Goal: Browse casually

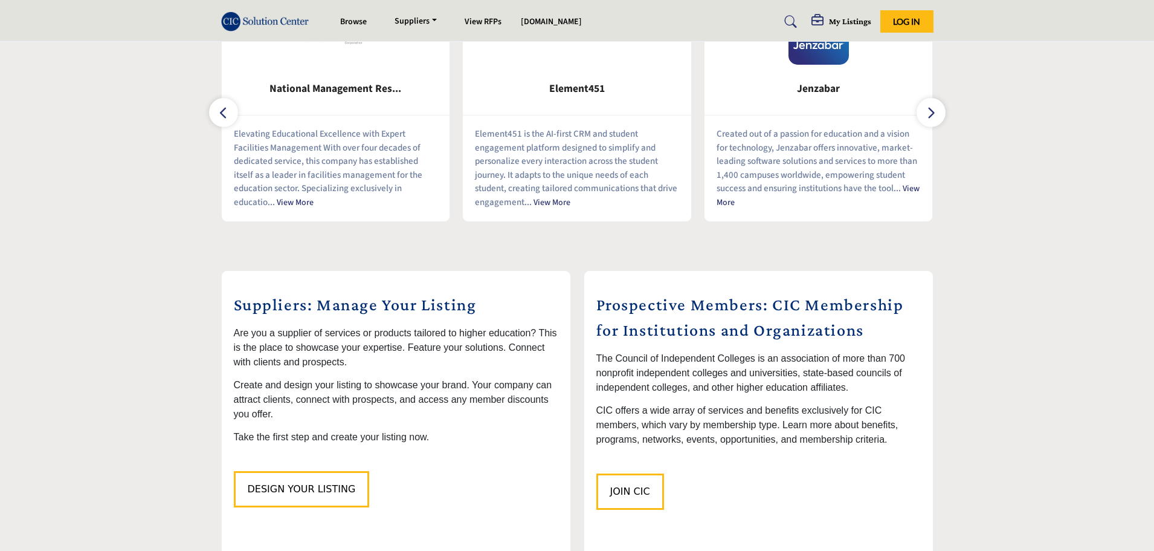
scroll to position [423, 0]
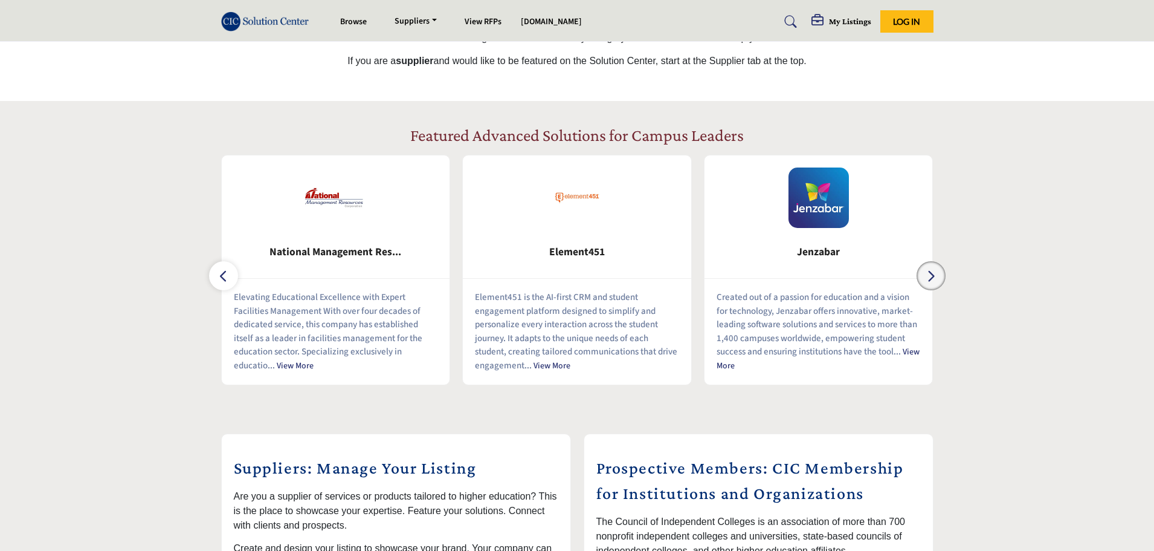
click at [939, 275] on button "button" at bounding box center [931, 275] width 29 height 29
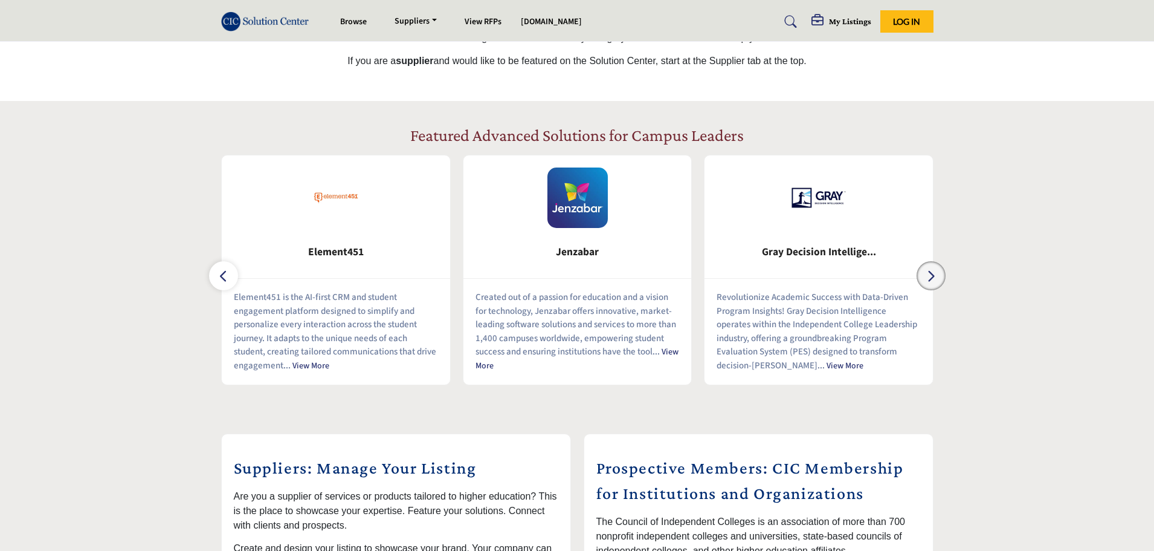
click at [939, 275] on button "button" at bounding box center [931, 275] width 29 height 29
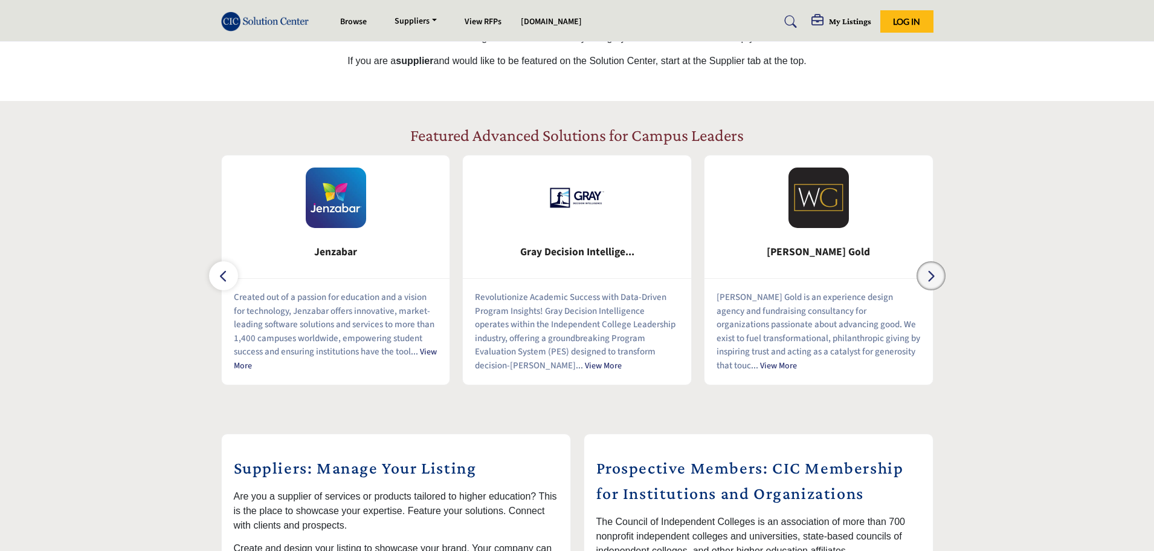
click at [939, 275] on button "button" at bounding box center [931, 275] width 29 height 29
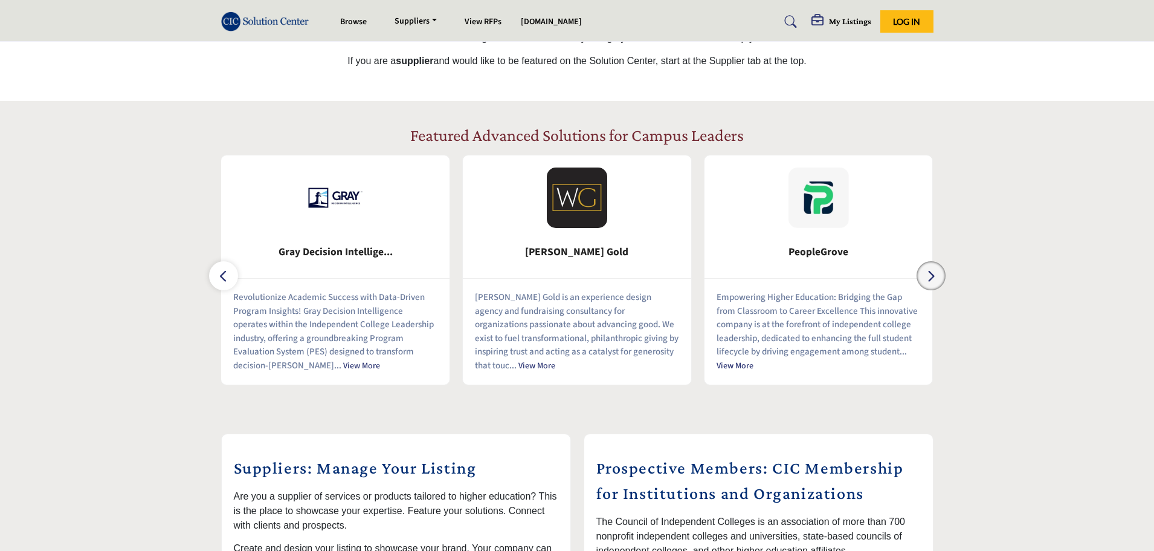
click at [939, 275] on button "button" at bounding box center [931, 275] width 29 height 29
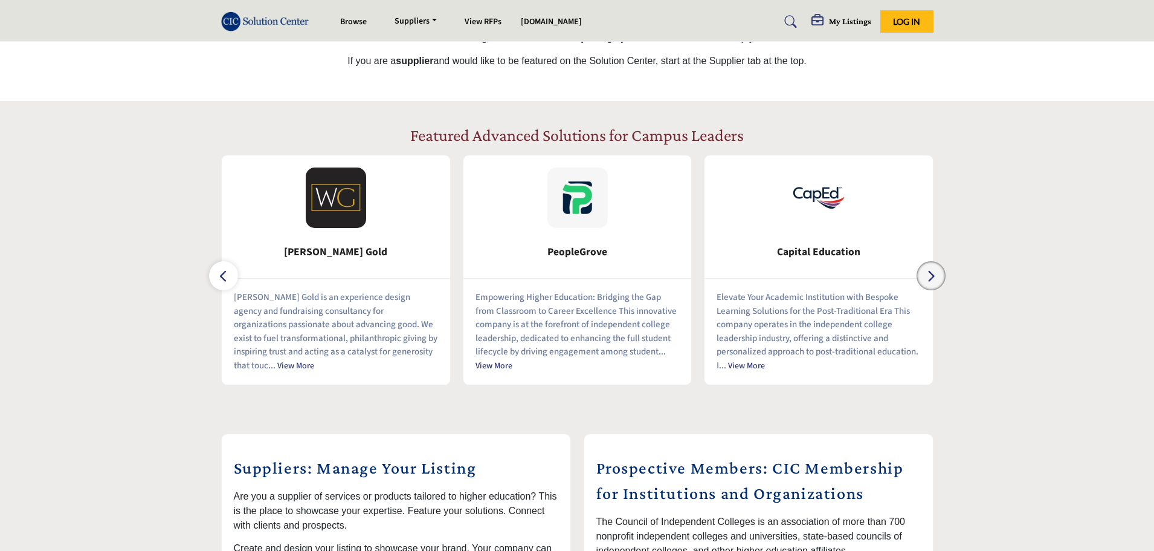
click at [939, 275] on button "button" at bounding box center [931, 275] width 29 height 29
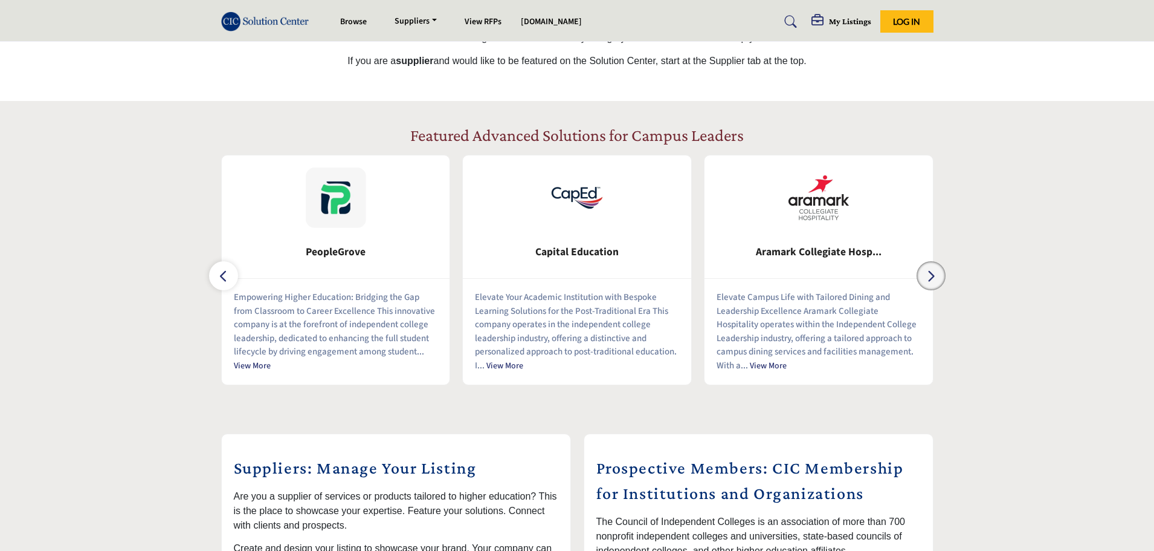
click at [939, 275] on button "button" at bounding box center [931, 275] width 29 height 29
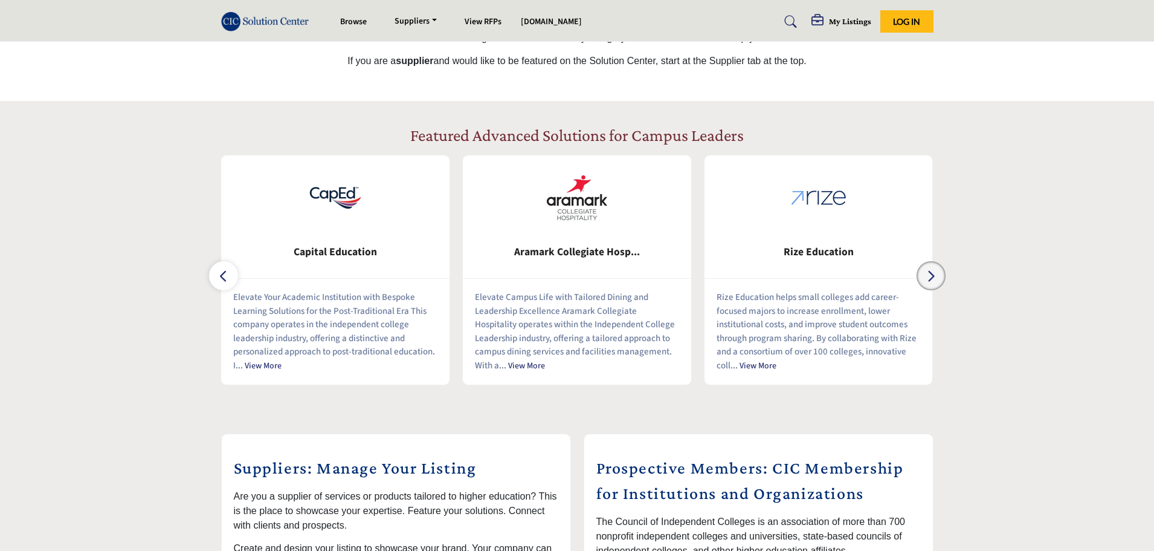
click at [939, 275] on button "button" at bounding box center [931, 275] width 29 height 29
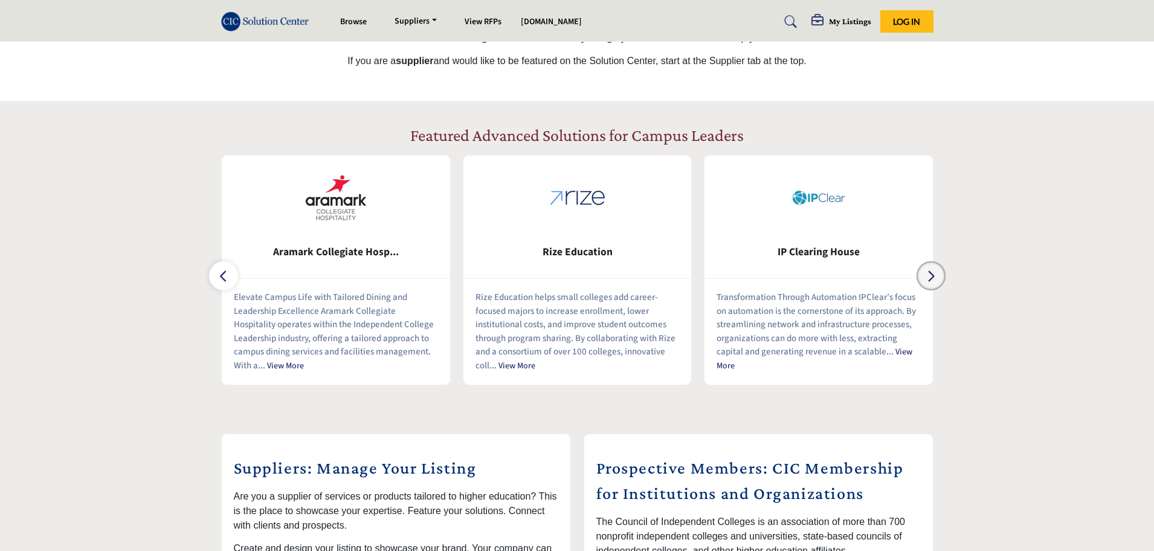
click at [939, 275] on button "button" at bounding box center [931, 275] width 29 height 29
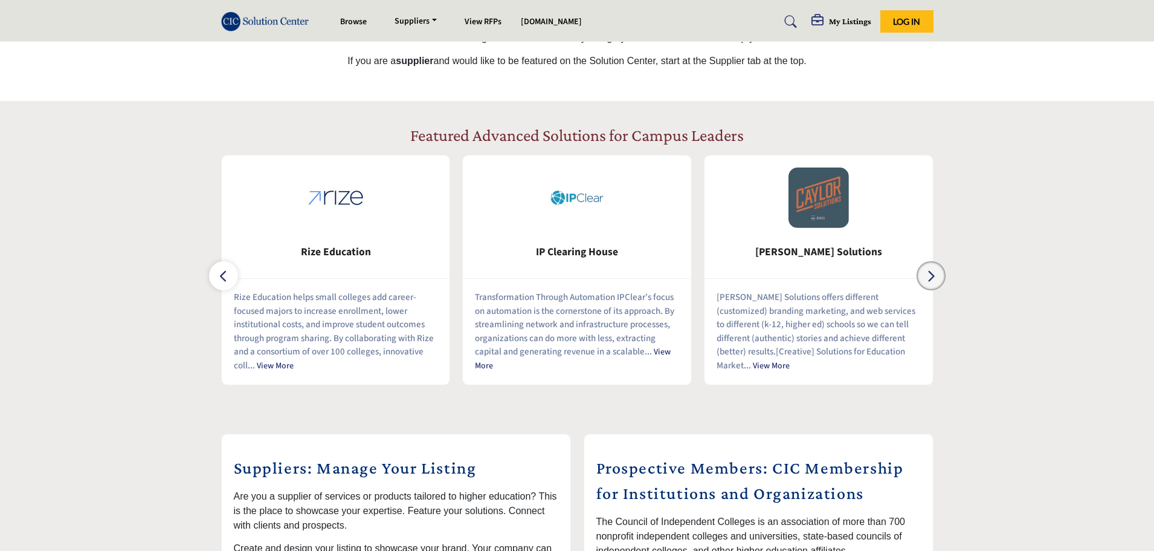
click at [939, 275] on button "button" at bounding box center [931, 275] width 29 height 29
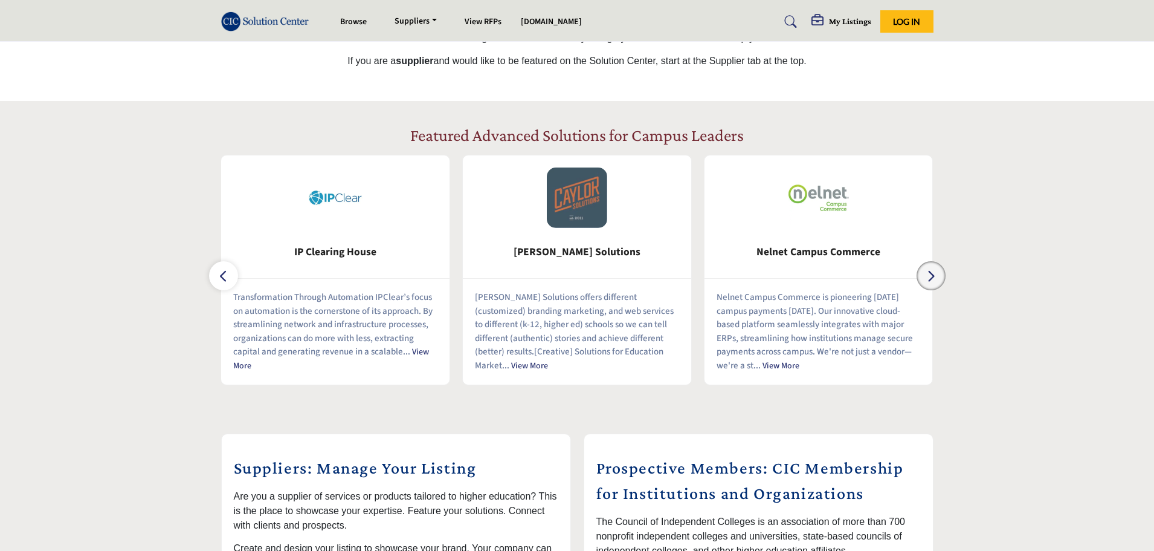
click at [939, 275] on button "button" at bounding box center [931, 275] width 29 height 29
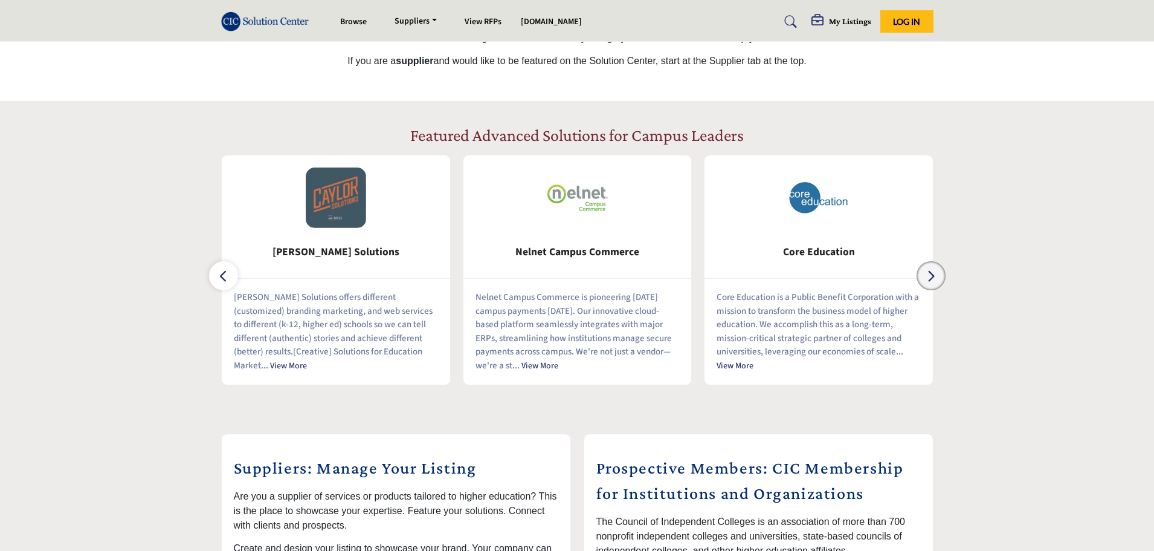
click at [939, 275] on button "button" at bounding box center [931, 275] width 29 height 29
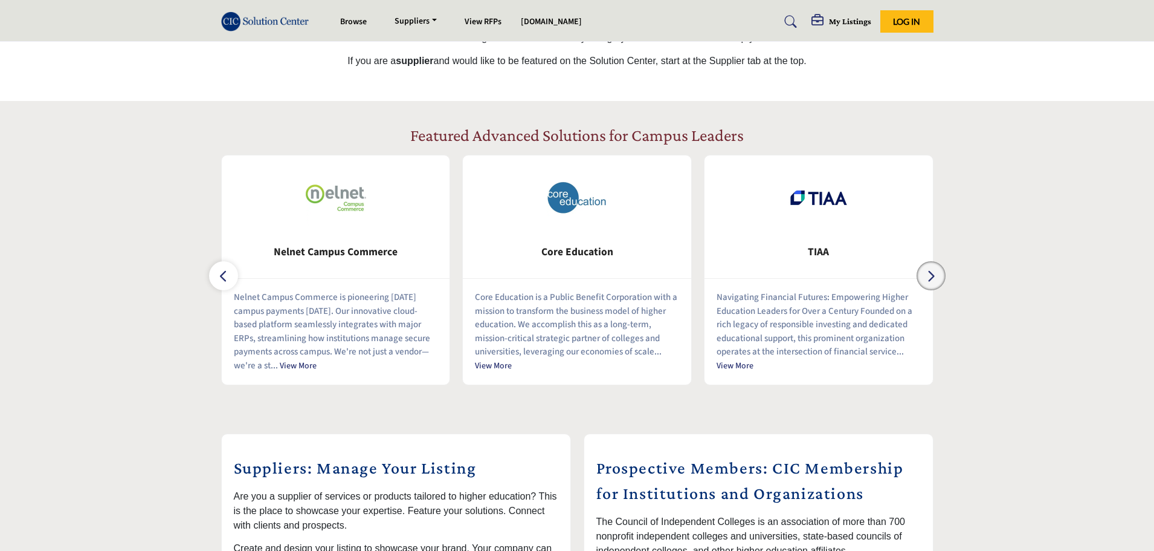
click at [939, 275] on button "button" at bounding box center [931, 275] width 29 height 29
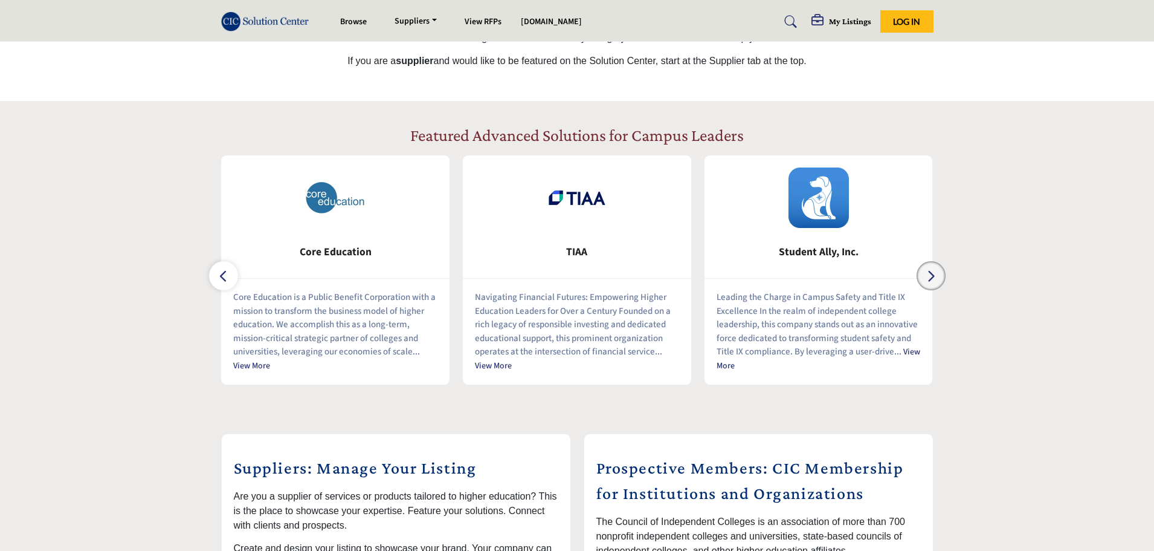
click at [939, 275] on button "button" at bounding box center [931, 275] width 29 height 29
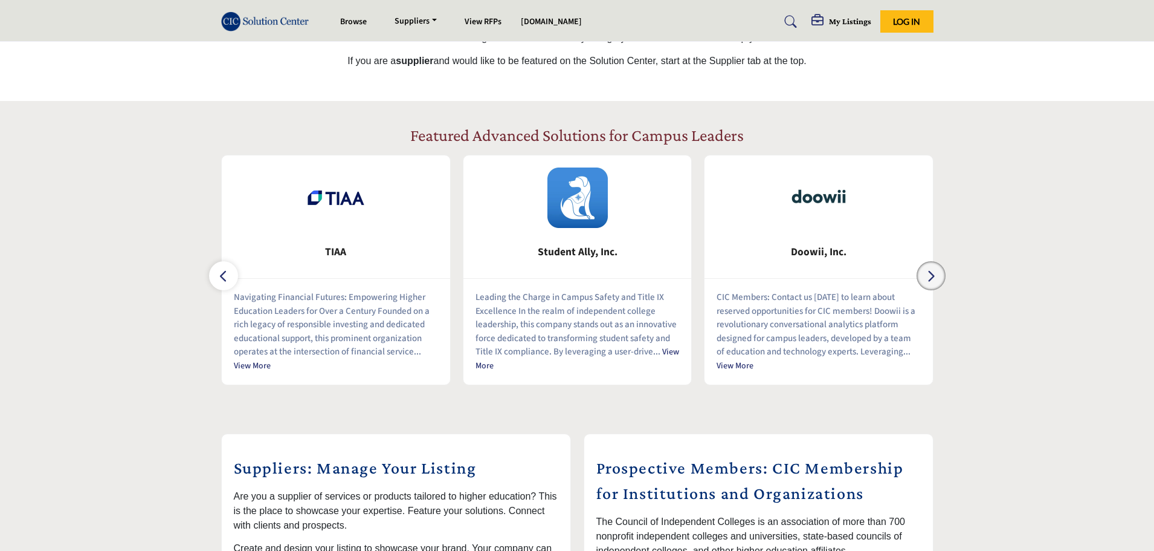
click at [939, 275] on button "button" at bounding box center [931, 275] width 29 height 29
